Goal: Task Accomplishment & Management: Complete application form

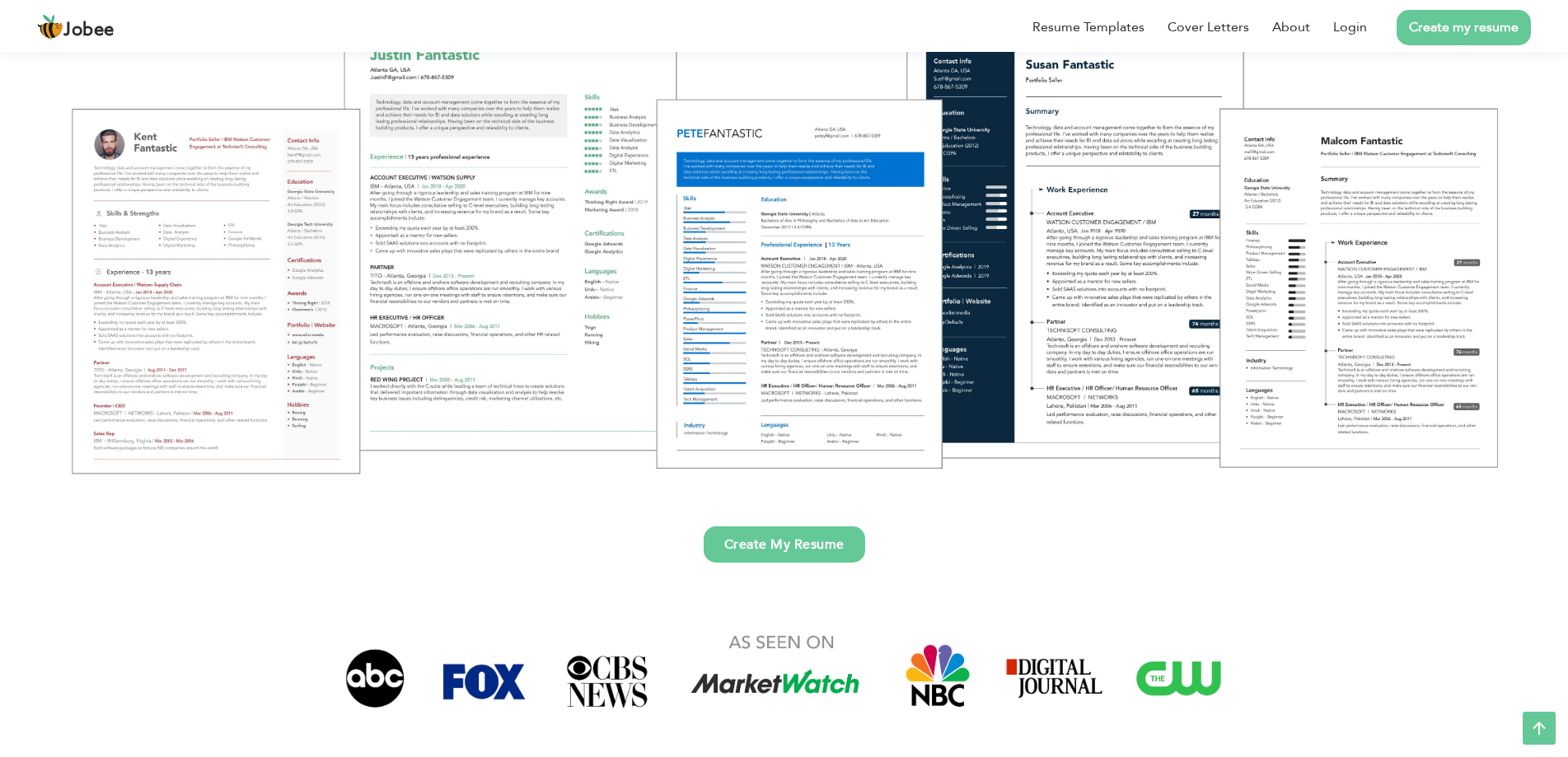
scroll to position [247, 0]
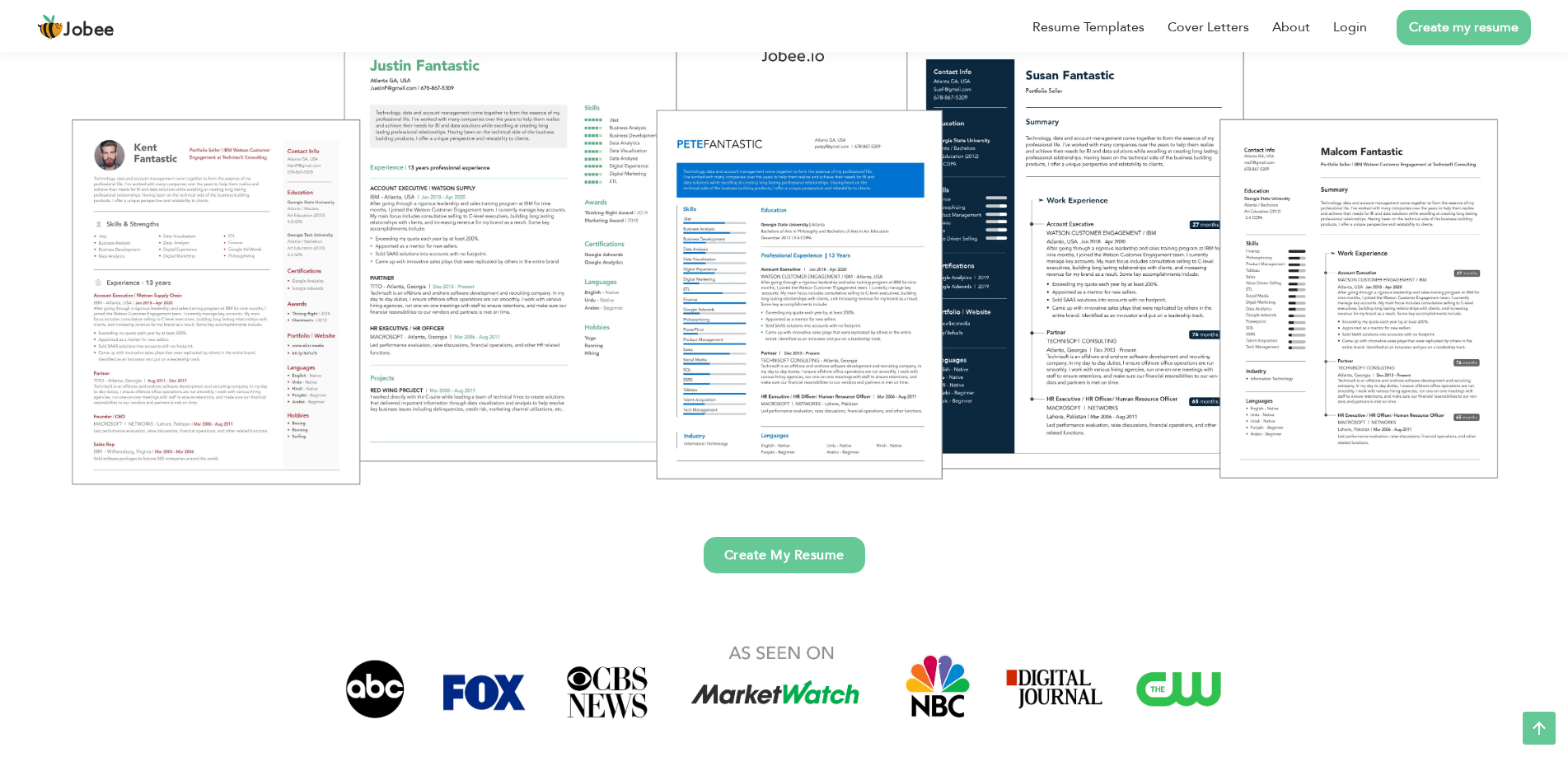
click at [778, 559] on link "Create My Resume" at bounding box center [784, 554] width 161 height 36
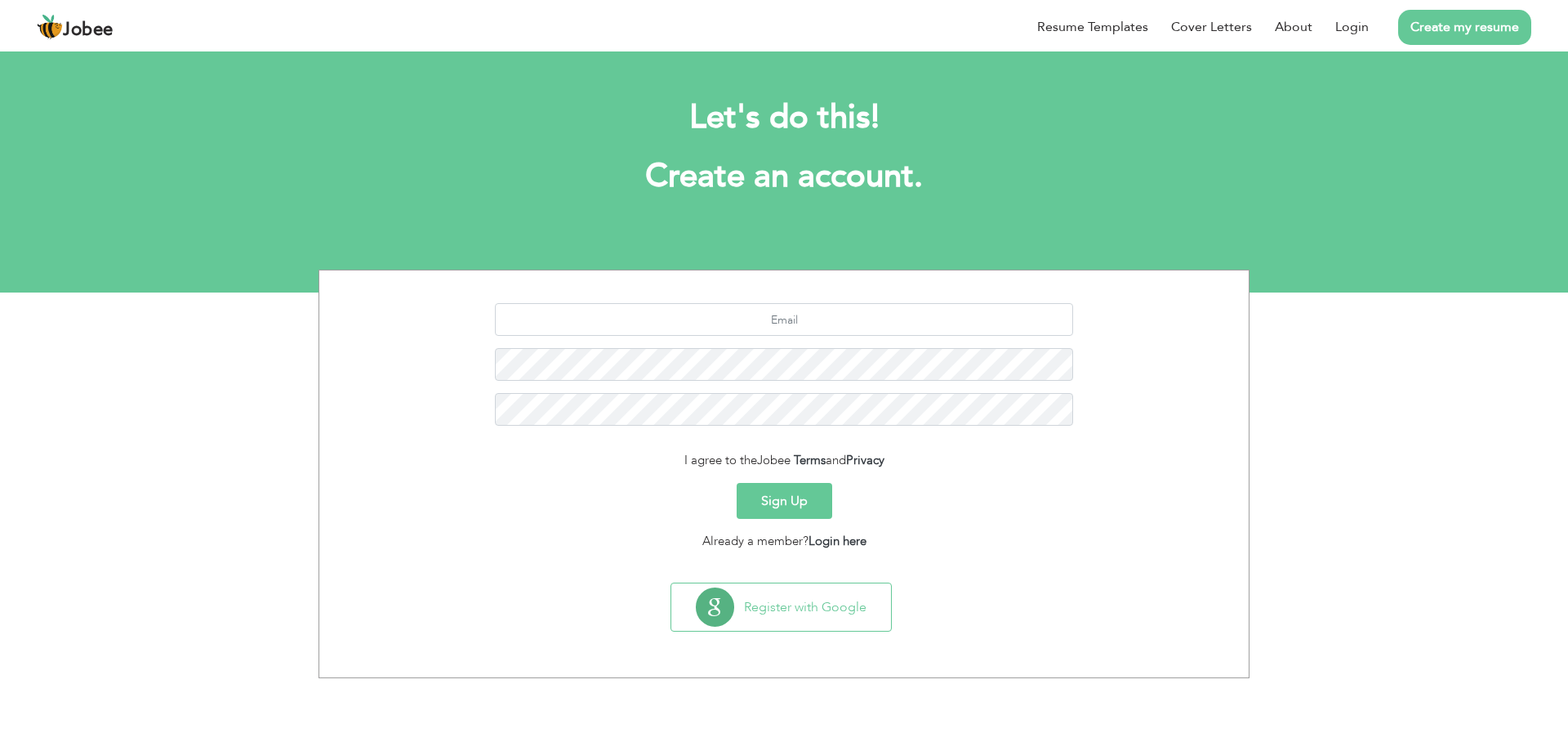
click at [778, 493] on button "Sign Up" at bounding box center [784, 500] width 96 height 36
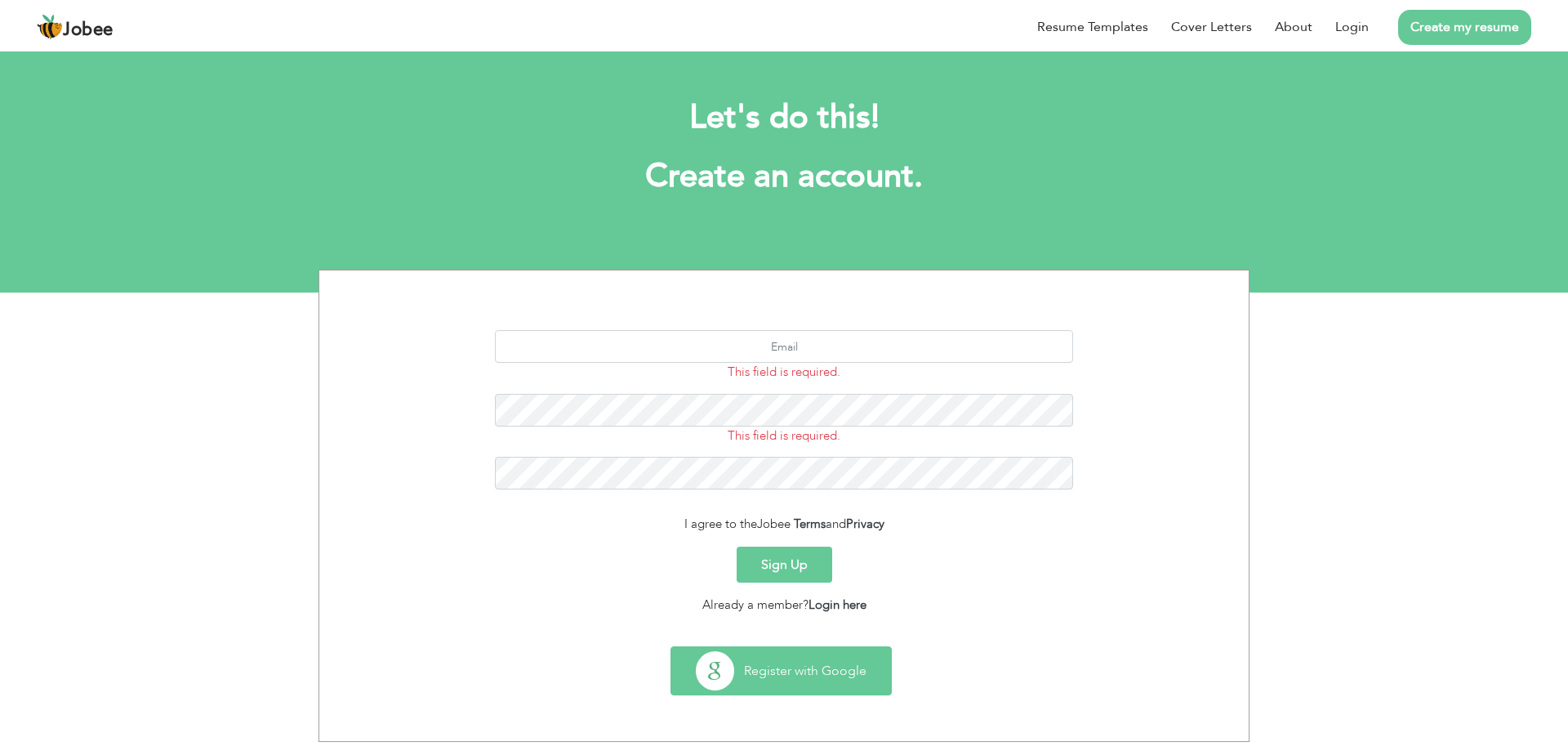
click at [835, 673] on button "Register with Google" at bounding box center [781, 670] width 219 height 47
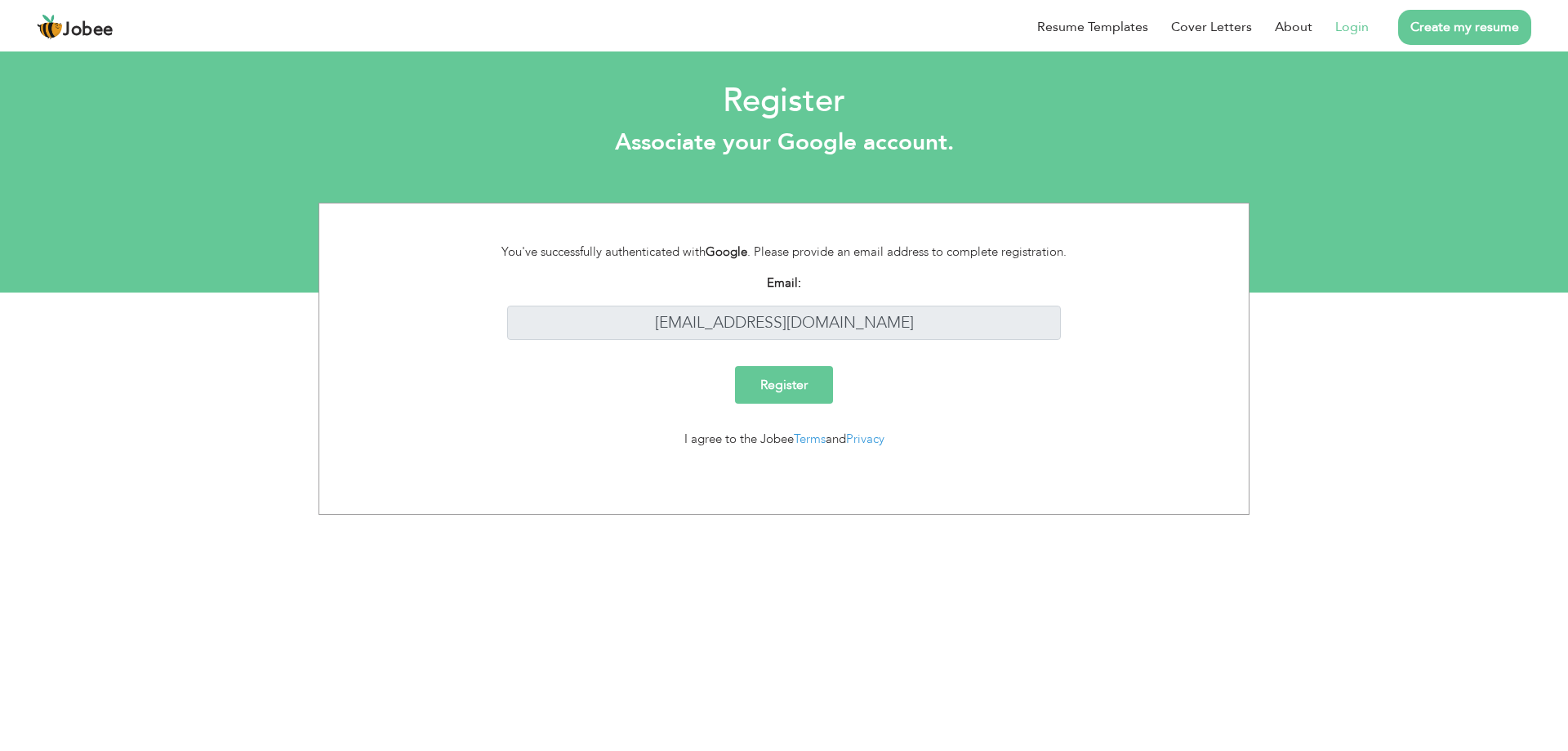
click at [778, 389] on input "Register" at bounding box center [784, 384] width 98 height 38
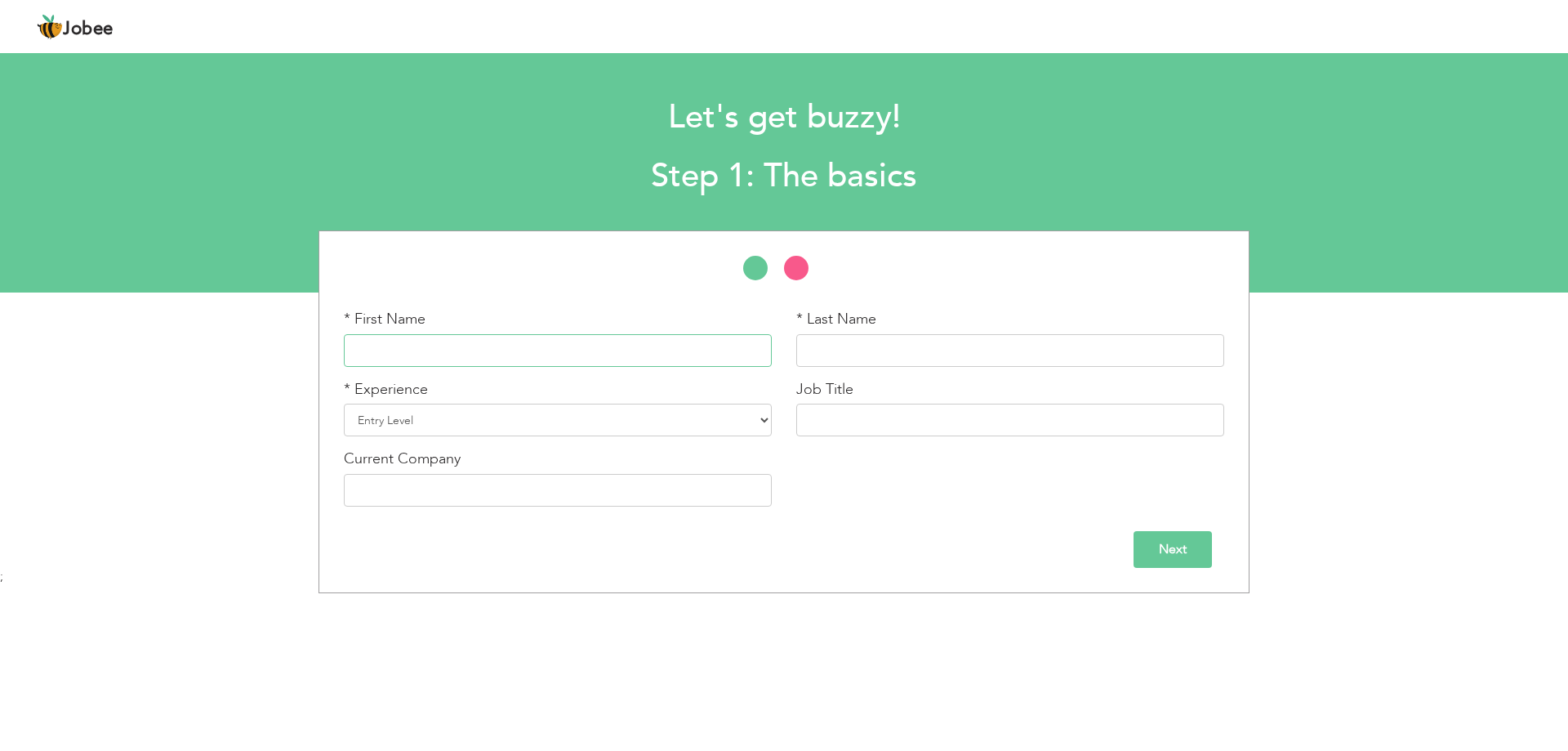
click at [671, 351] on input "text" at bounding box center [557, 350] width 428 height 33
